Goal: Navigation & Orientation: Find specific page/section

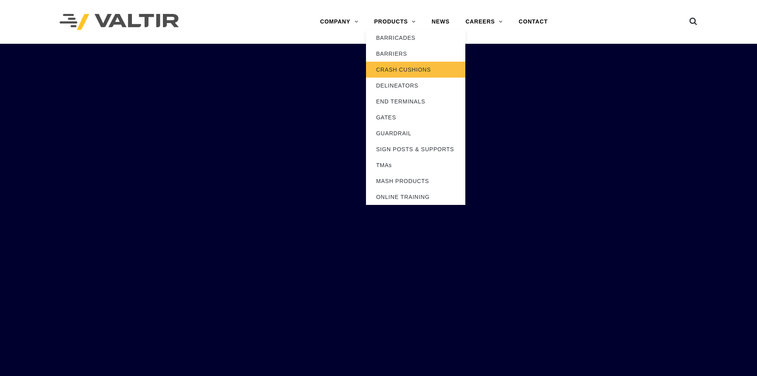
click at [395, 70] on link "CRASH CUSHIONS" at bounding box center [415, 70] width 99 height 16
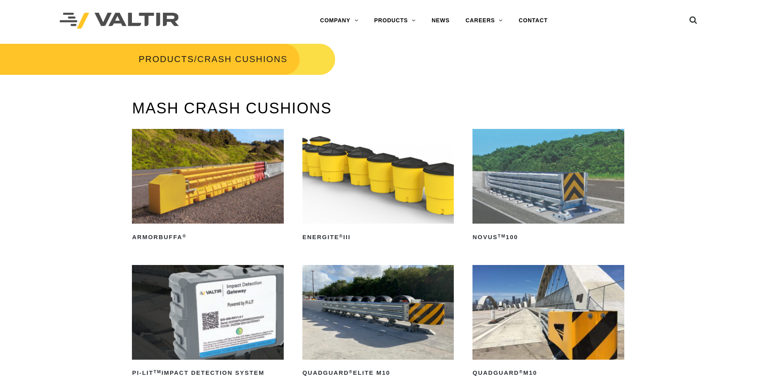
scroll to position [3, 0]
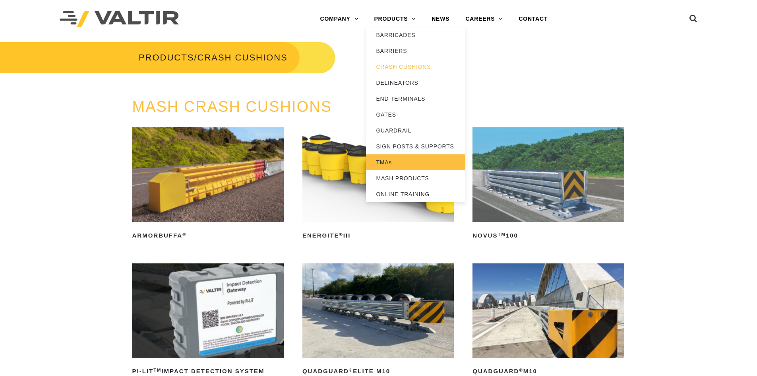
click at [391, 164] on link "TMAs" at bounding box center [415, 162] width 99 height 16
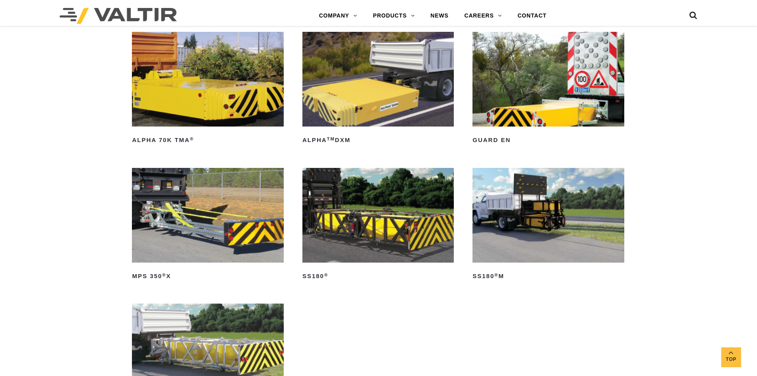
scroll to position [442, 0]
